Goal: Find specific page/section: Find specific page/section

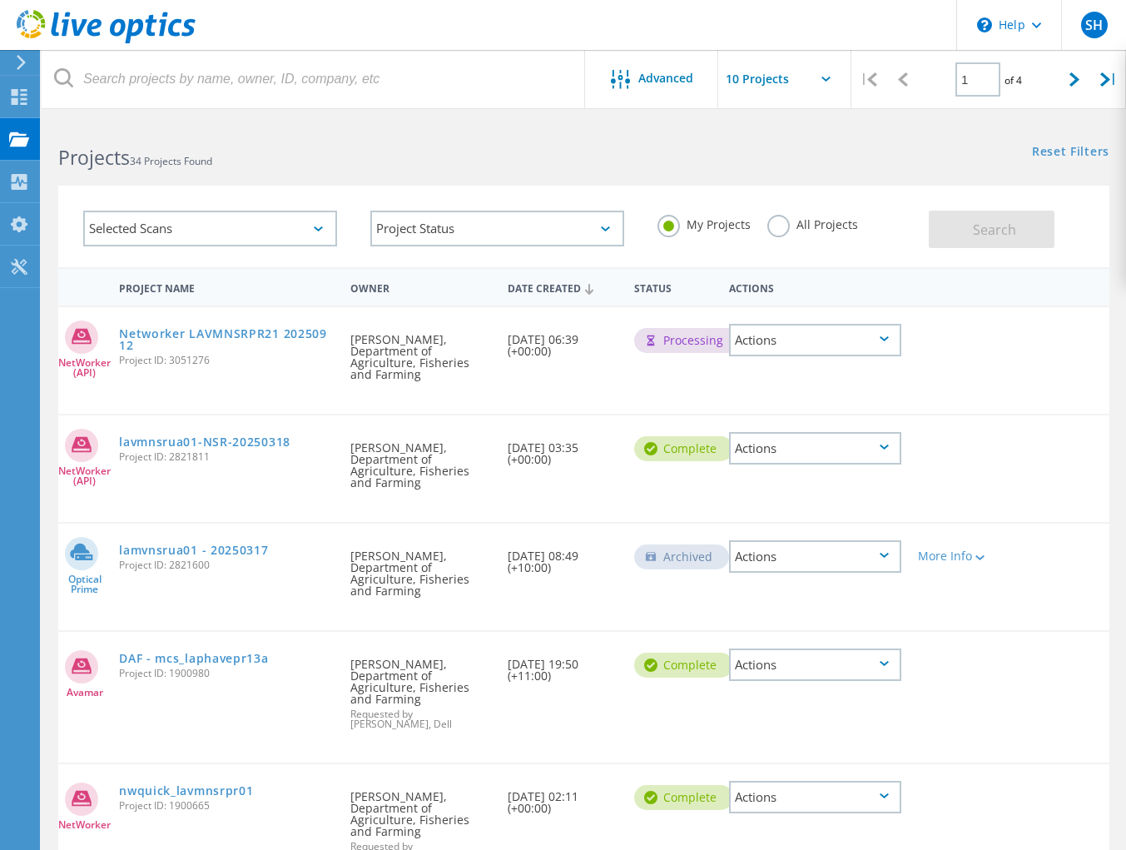
click at [1059, 361] on div "NetWorker (API) Networker LAVMNSRPR21 20250912 Project ID: 3051276 Requested By…" at bounding box center [583, 360] width 1051 height 107
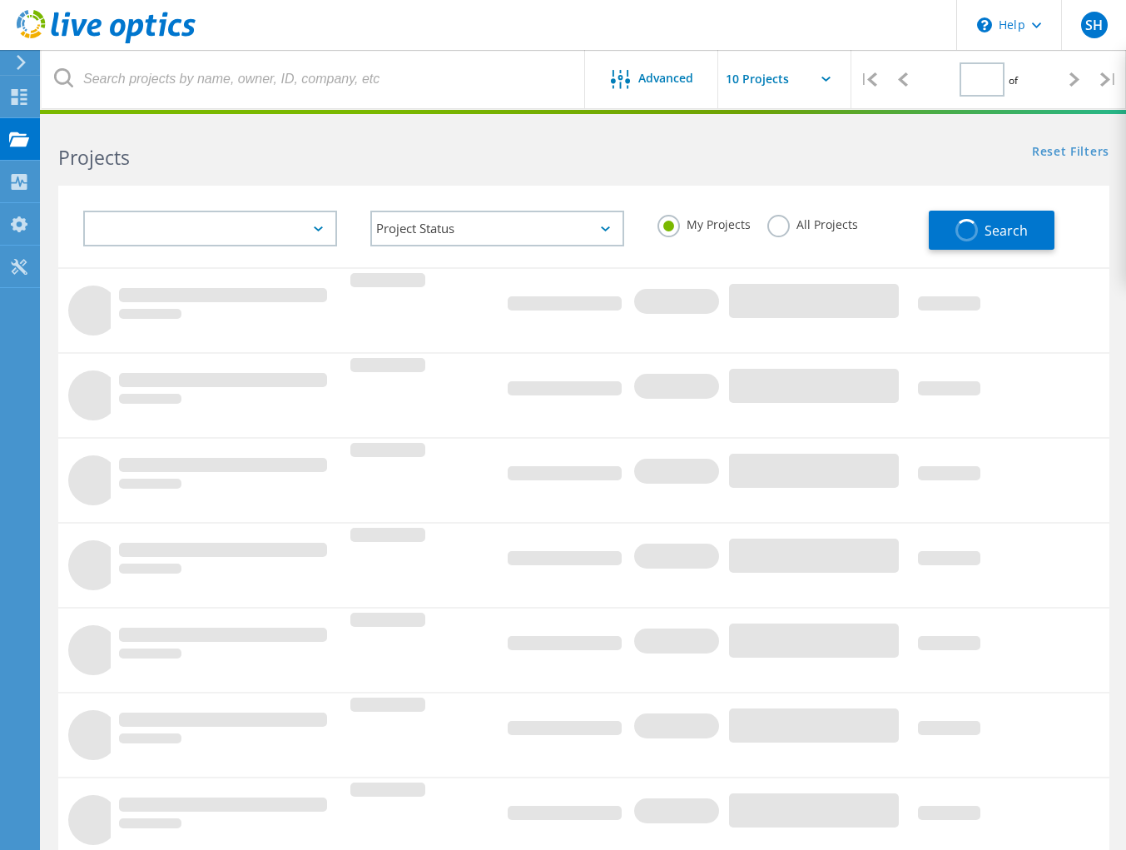
type input "1"
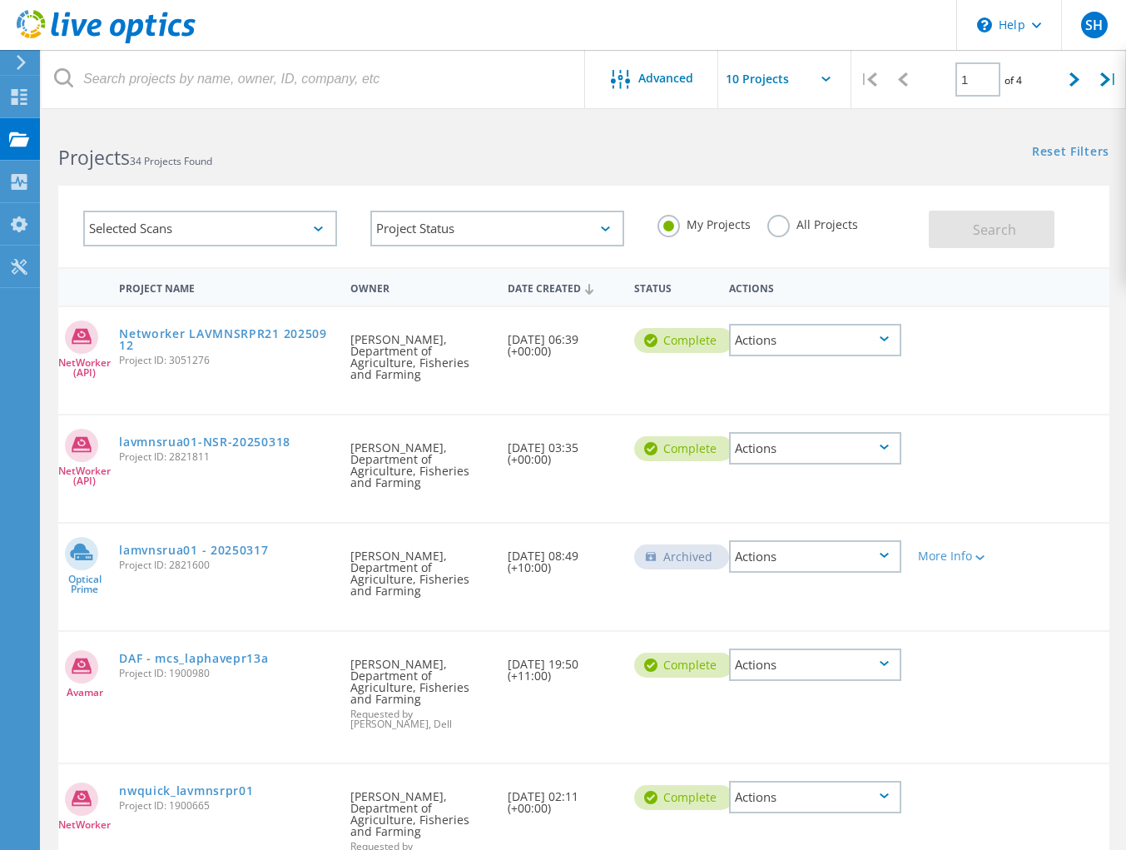
click at [900, 335] on div "Actions" at bounding box center [815, 340] width 172 height 32
click at [1055, 330] on div "NetWorker (API) Networker LAVMNSRPR21 20250912 Project ID: 3051276 Requested By…" at bounding box center [583, 360] width 1051 height 107
click at [892, 339] on div "Actions" at bounding box center [815, 340] width 172 height 32
click at [886, 335] on div "Actions" at bounding box center [815, 340] width 172 height 32
click at [809, 288] on div "View Project" at bounding box center [815, 288] width 169 height 26
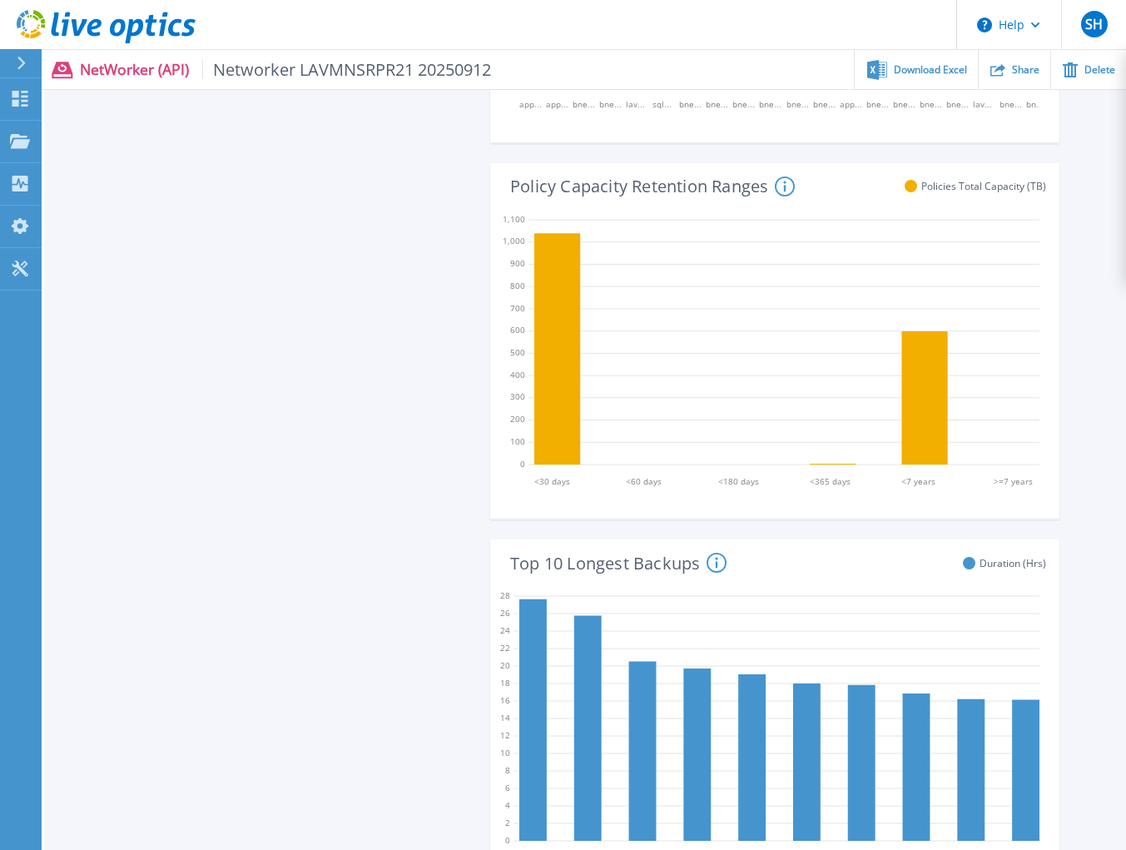
scroll to position [915, 0]
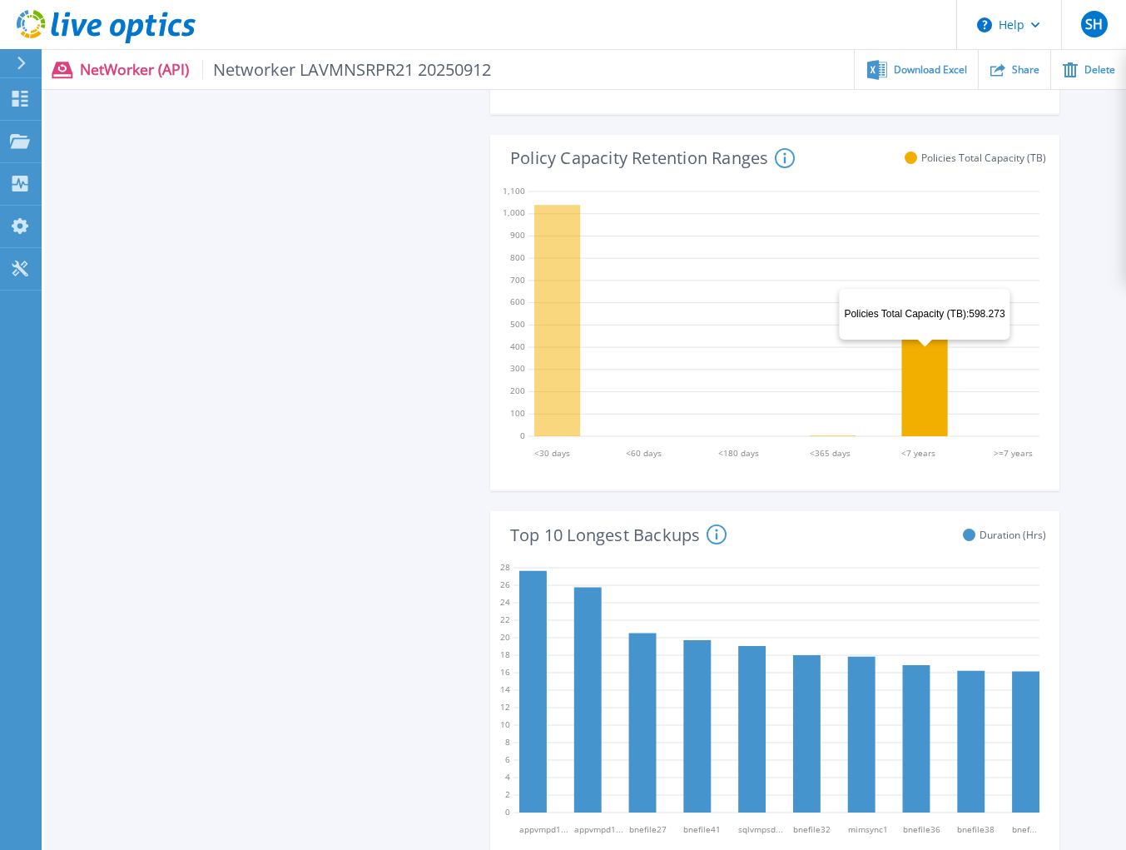
click at [925, 350] on icon at bounding box center [924, 369] width 46 height 133
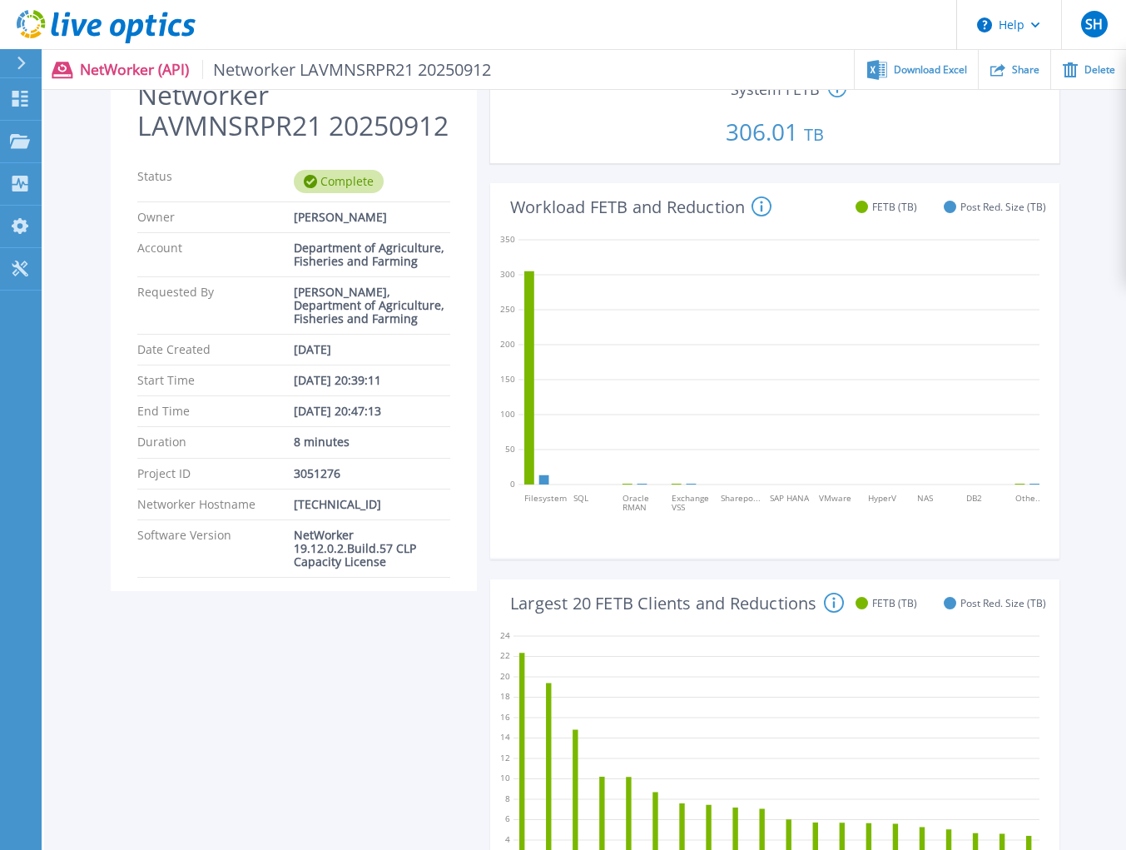
scroll to position [0, 0]
